Goal: Task Accomplishment & Management: Complete application form

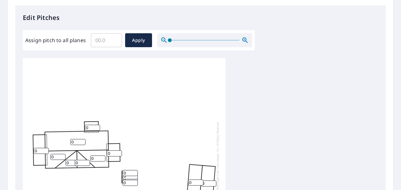
scroll to position [218, 0]
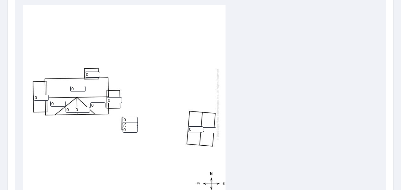
click at [78, 88] on input "0" at bounding box center [77, 89] width 15 height 6
type input "12"
click at [93, 72] on input "0" at bounding box center [92, 75] width 15 height 6
type input "4"
click at [39, 98] on input "0" at bounding box center [41, 98] width 15 height 6
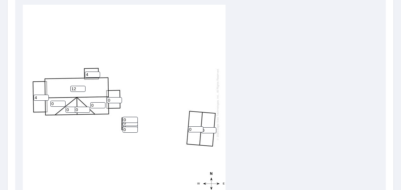
type input "4"
click at [113, 100] on input "0" at bounding box center [114, 100] width 15 height 6
type input "4"
click at [56, 104] on input "0" at bounding box center [57, 104] width 15 height 6
type input "12"
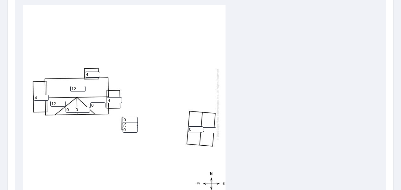
click at [69, 109] on input "0" at bounding box center [72, 110] width 15 height 6
type input "10"
click at [82, 110] on input "0" at bounding box center [82, 110] width 15 height 6
type input "10"
click at [96, 104] on input "0" at bounding box center [97, 105] width 15 height 6
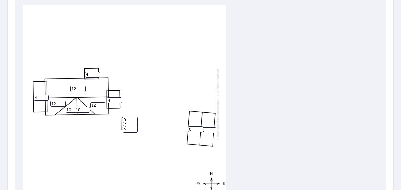
type input "12"
click at [129, 121] on input "0" at bounding box center [129, 120] width 15 height 6
type input "12"
drag, startPoint x: 196, startPoint y: 128, endPoint x: 186, endPoint y: 128, distance: 9.8
click at [186, 128] on div "12 0 0 4 12 12 4 10 10 4 0 0 12 0" at bounding box center [124, 104] width 202 height 199
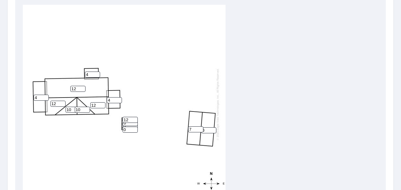
type input "7"
click at [206, 131] on input "0" at bounding box center [208, 130] width 15 height 6
type input "7"
click at [130, 122] on input "12" at bounding box center [129, 120] width 15 height 6
click at [131, 124] on input "0" at bounding box center [129, 123] width 15 height 6
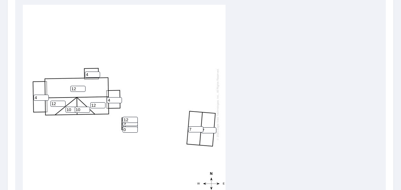
type input "3"
click at [130, 126] on input "0" at bounding box center [129, 127] width 15 height 6
type input "03"
click at [129, 132] on input "0" at bounding box center [129, 130] width 15 height 6
type input "12"
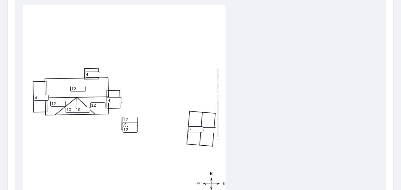
click at [146, 154] on div "12 7 7 4 12 12 4 10 10 4 03 3 12 12" at bounding box center [124, 104] width 202 height 199
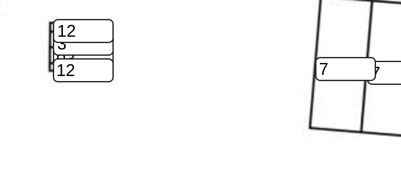
drag, startPoint x: 149, startPoint y: 141, endPoint x: 157, endPoint y: 148, distance: 10.6
click at [157, 148] on div "12 7 7 4 12 12 4 10 10 4 03 3 12 12" at bounding box center [124, 104] width 202 height 199
click at [128, 127] on input "12" at bounding box center [129, 130] width 15 height 6
click at [128, 126] on input "03" at bounding box center [129, 127] width 15 height 6
type input "0"
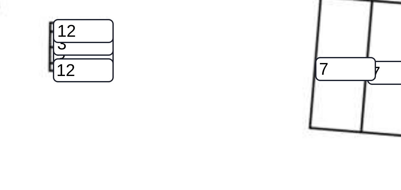
type input "3"
click at [136, 137] on div "12 7 7 4 12 12 4 10 10 4 3 3 12 12" at bounding box center [124, 104] width 202 height 199
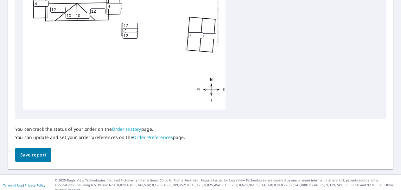
scroll to position [311, 0]
click at [36, 156] on span "Save report" at bounding box center [33, 154] width 26 height 8
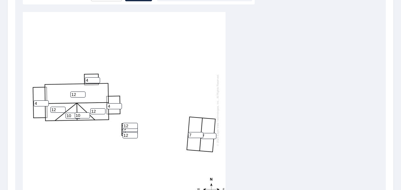
scroll to position [333, 0]
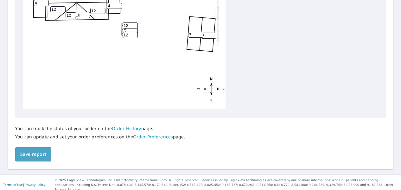
click at [45, 154] on span "Save report" at bounding box center [33, 154] width 26 height 8
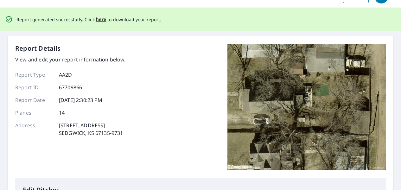
scroll to position [0, 0]
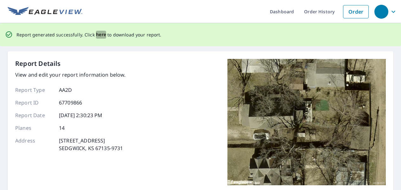
click at [97, 35] on span "here" at bounding box center [101, 35] width 10 height 8
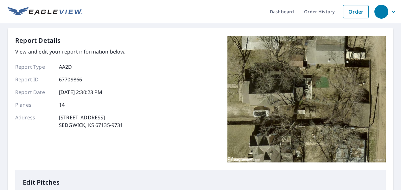
drag, startPoint x: 98, startPoint y: 34, endPoint x: 136, endPoint y: 63, distance: 47.5
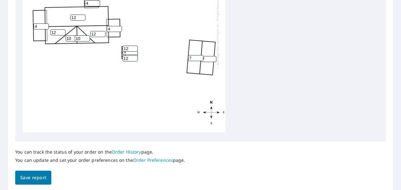
scroll to position [311, 0]
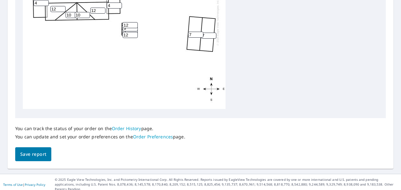
click at [35, 152] on span "Save report" at bounding box center [33, 154] width 26 height 8
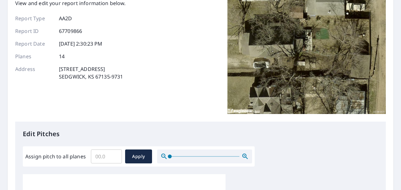
scroll to position [0, 0]
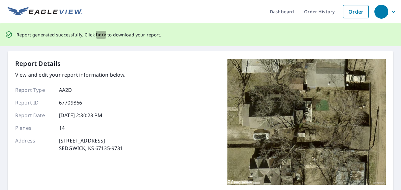
click at [99, 34] on span "here" at bounding box center [101, 35] width 10 height 8
